Goal: Transaction & Acquisition: Download file/media

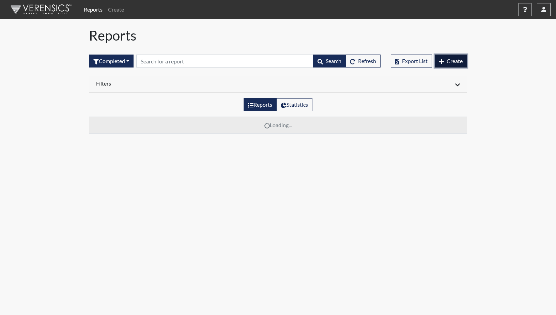
click at [458, 61] on span "Create" at bounding box center [455, 61] width 16 height 6
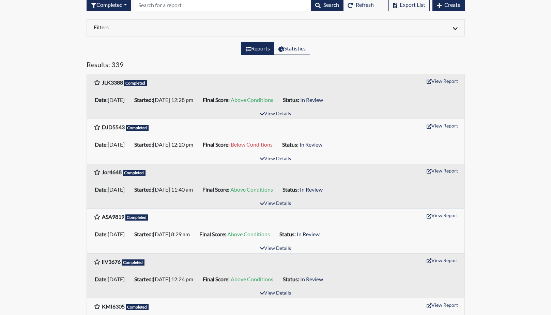
scroll to position [68, 0]
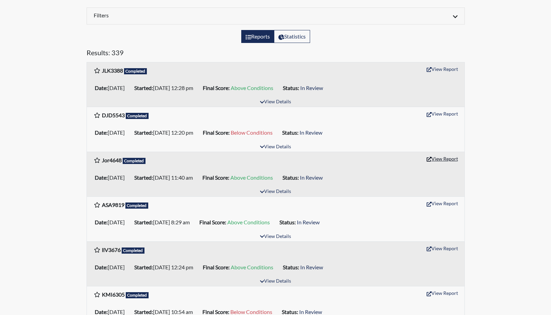
click at [447, 159] on button "View Report" at bounding box center [442, 158] width 37 height 11
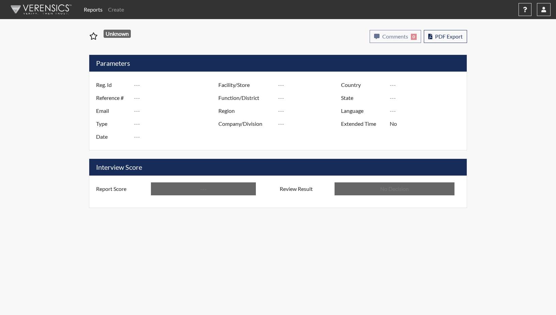
type input "Jor4648"
type input "50893"
type input "---"
type input "Corrections Pre-Employment"
type input "[DATE]"
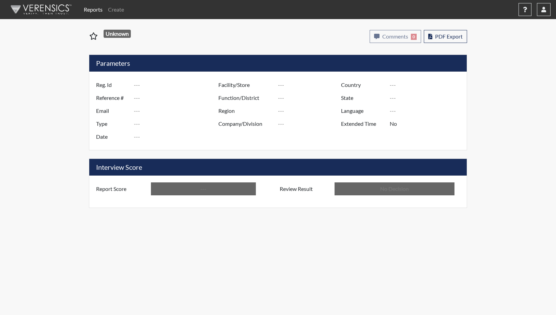
type input "GD&CP SMU*+"
type input "[GEOGRAPHIC_DATA]"
type input "[US_STATE]"
type input "English"
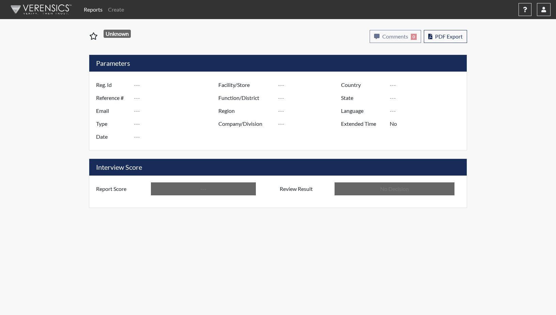
type input "Above Conditions"
type input "In Review"
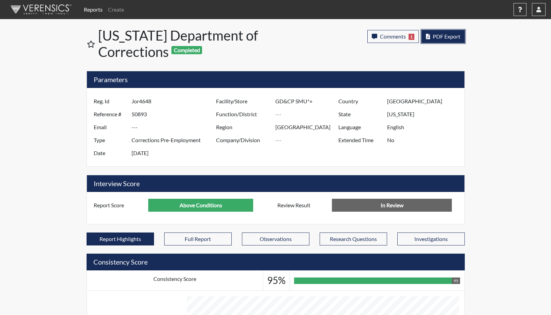
click at [442, 37] on span "PDF Export" at bounding box center [447, 36] width 28 height 6
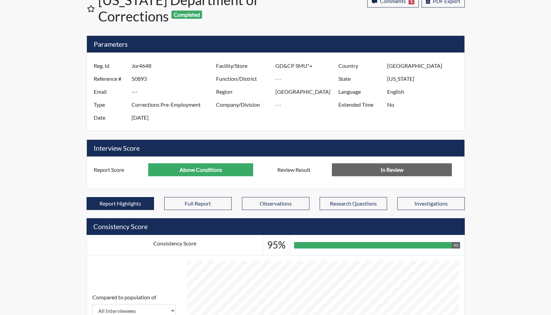
scroll to position [34, 0]
